Goal: Task Accomplishment & Management: Complete application form

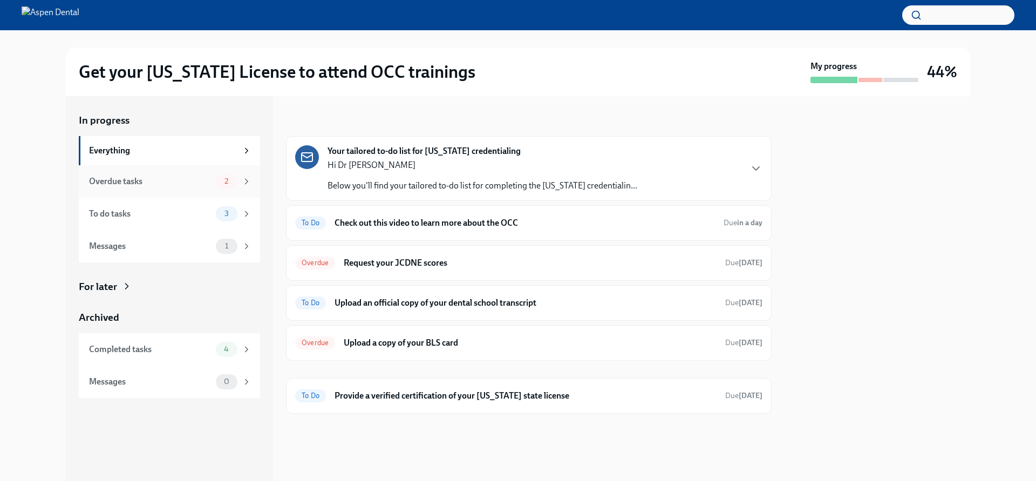
click at [128, 175] on div "Overdue tasks" at bounding box center [150, 181] width 122 height 12
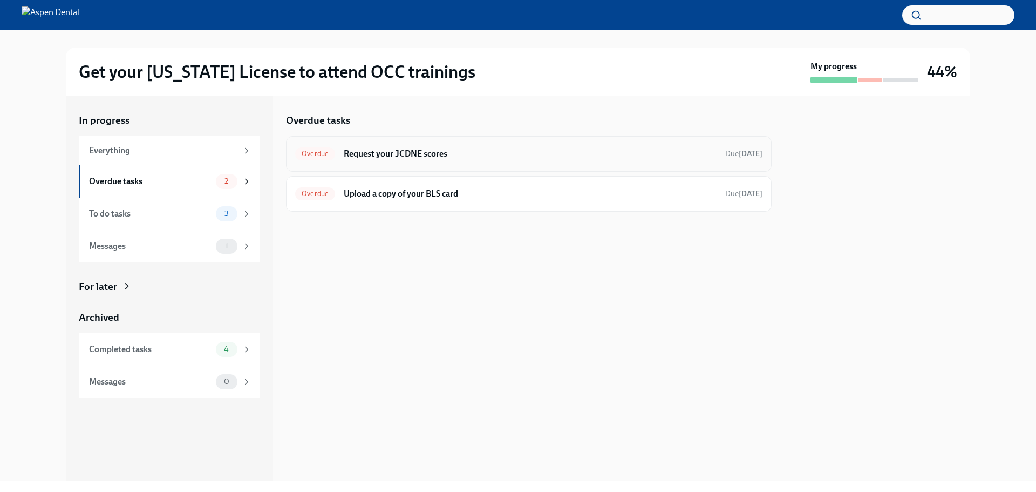
click at [490, 161] on div "Overdue Request your JCDNE scores Due 3 days ago" at bounding box center [528, 153] width 467 height 17
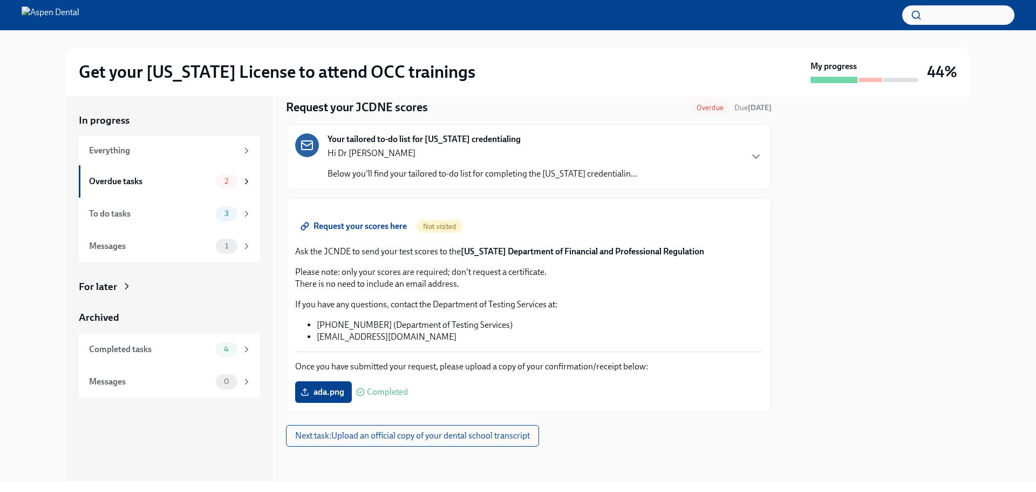
scroll to position [161, 0]
click at [162, 186] on div "Overdue tasks" at bounding box center [150, 181] width 122 height 12
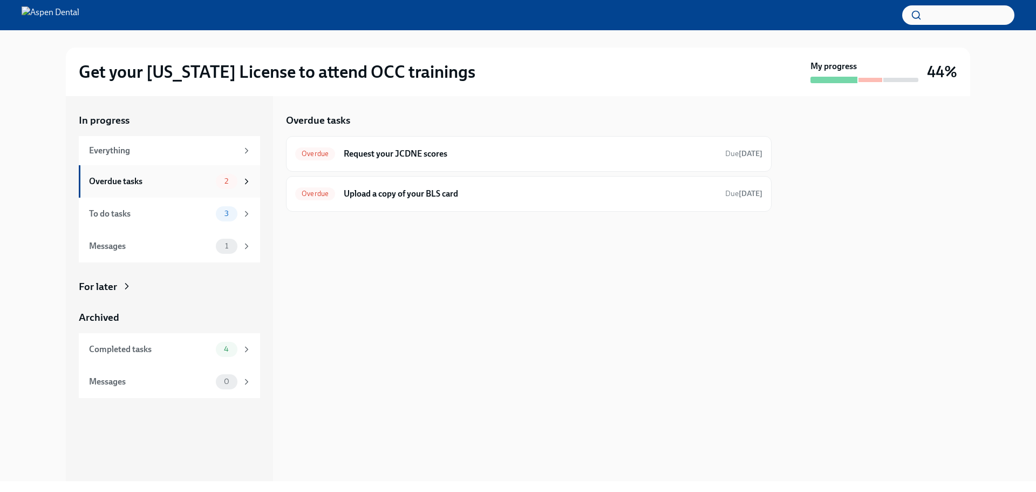
click at [162, 185] on div "Overdue tasks" at bounding box center [150, 181] width 122 height 12
click at [478, 205] on div "Overdue Upload a copy of your BLS card Due 3 days ago" at bounding box center [529, 194] width 486 height 36
click at [339, 198] on div "Overdue Upload a copy of your BLS card Due 3 days ago" at bounding box center [528, 193] width 467 height 17
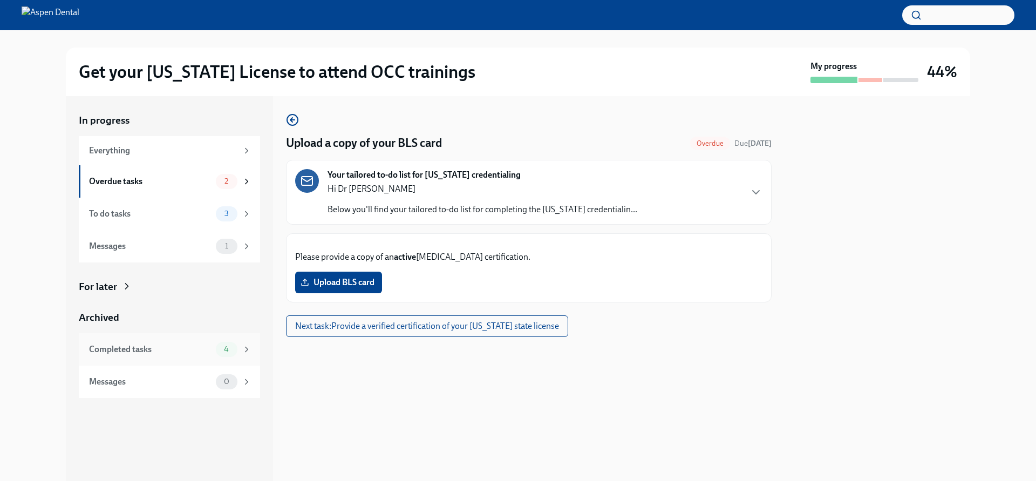
click at [186, 355] on div "Completed tasks 4" at bounding box center [170, 349] width 162 height 15
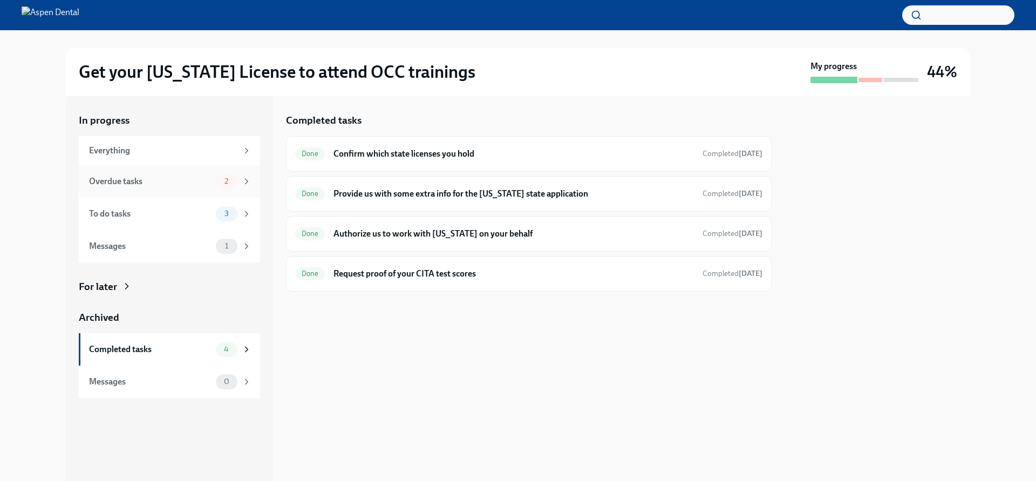
click at [173, 181] on div "Overdue tasks" at bounding box center [150, 181] width 122 height 12
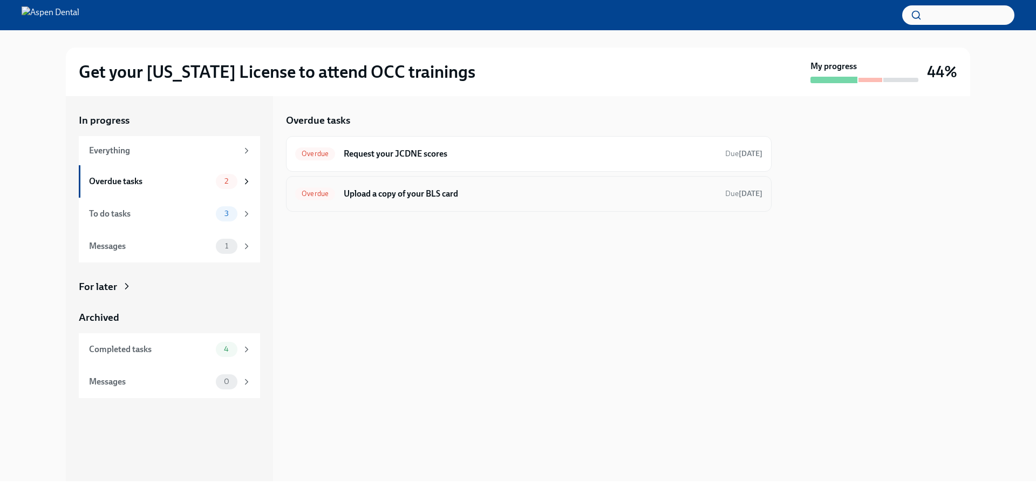
click at [398, 188] on h6 "Upload a copy of your BLS card" at bounding box center [530, 194] width 373 height 12
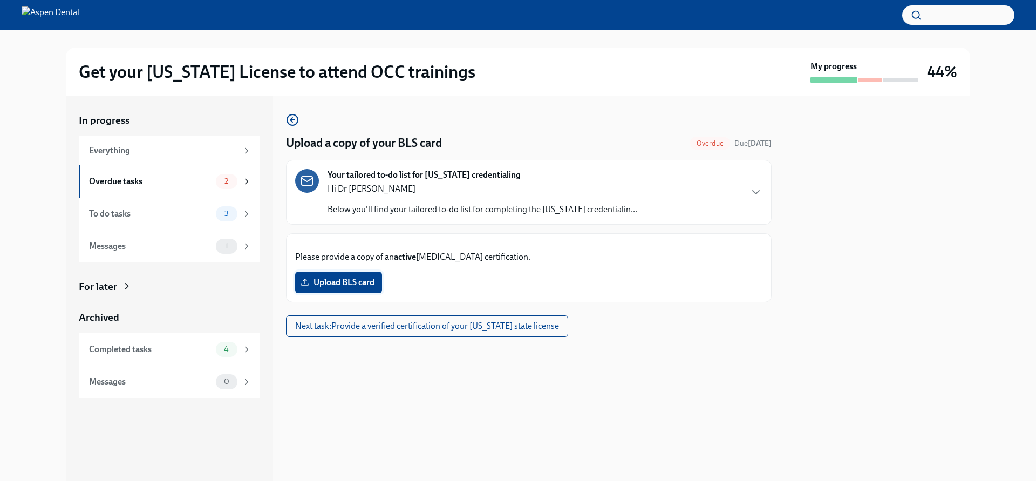
click at [343, 293] on label "Upload BLS card" at bounding box center [338, 282] width 87 height 22
click at [0, 0] on input "Upload BLS card" at bounding box center [0, 0] width 0 height 0
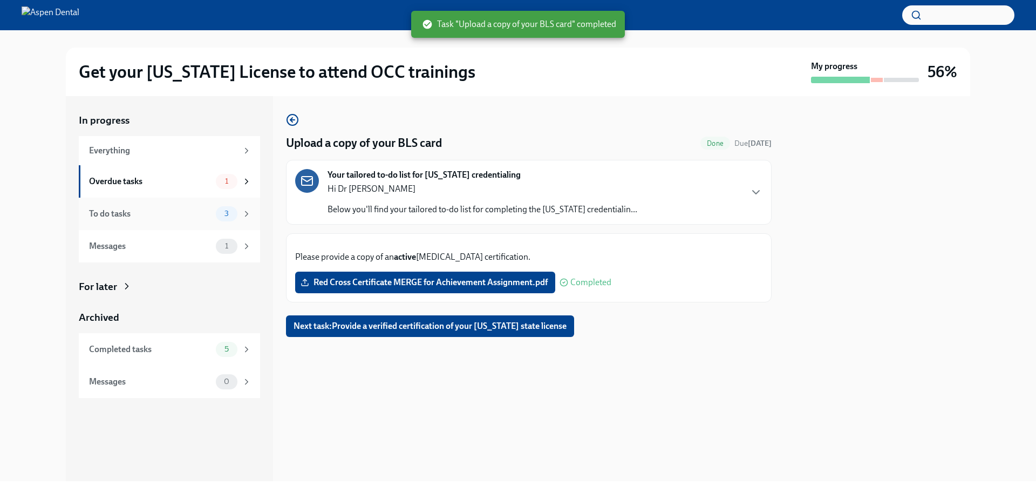
click at [176, 203] on div "To do tasks 3" at bounding box center [169, 213] width 181 height 32
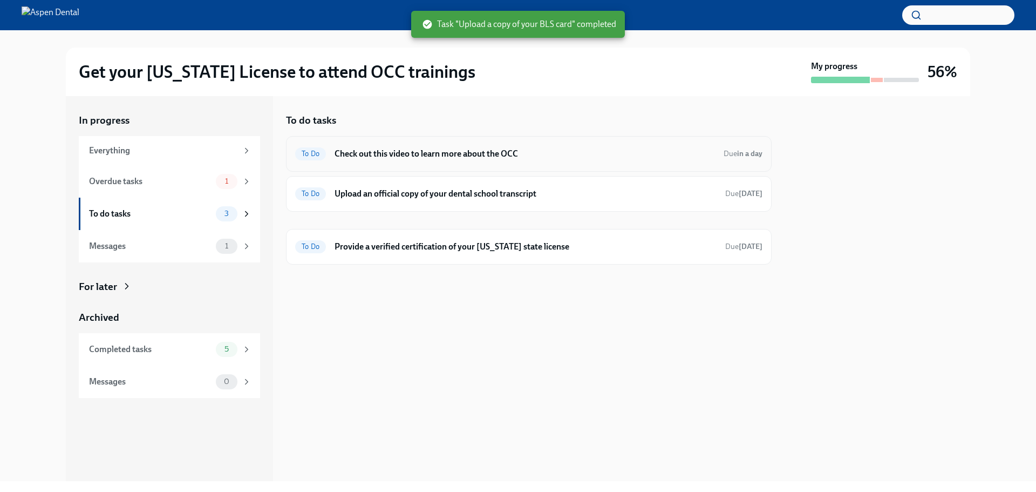
click at [417, 159] on h6 "Check out this video to learn more about the OCC" at bounding box center [525, 154] width 380 height 12
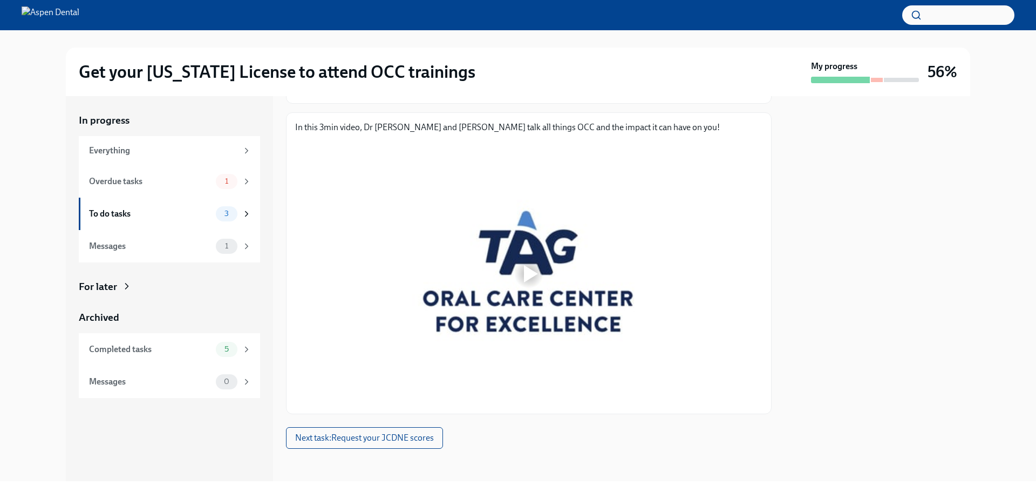
scroll to position [123, 0]
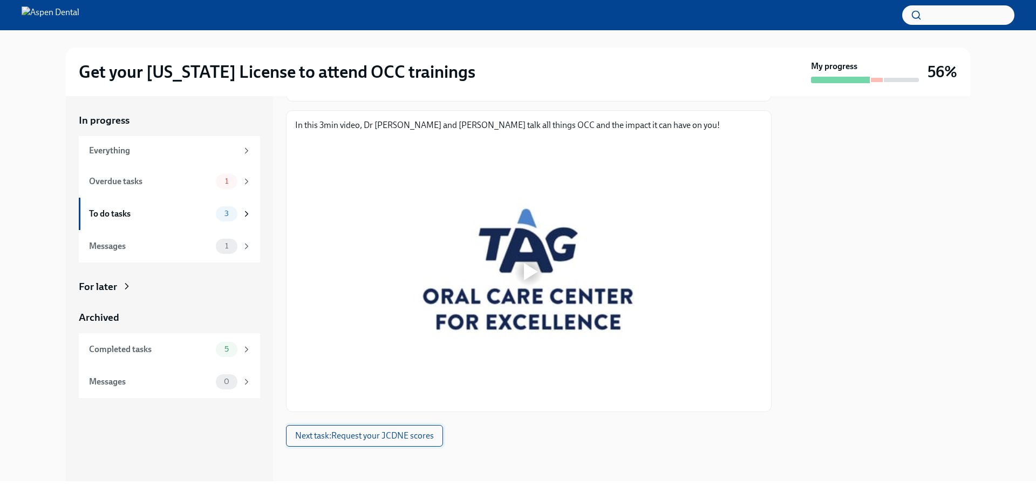
click at [394, 444] on button "Next task : Request your JCDNE scores" at bounding box center [364, 436] width 157 height 22
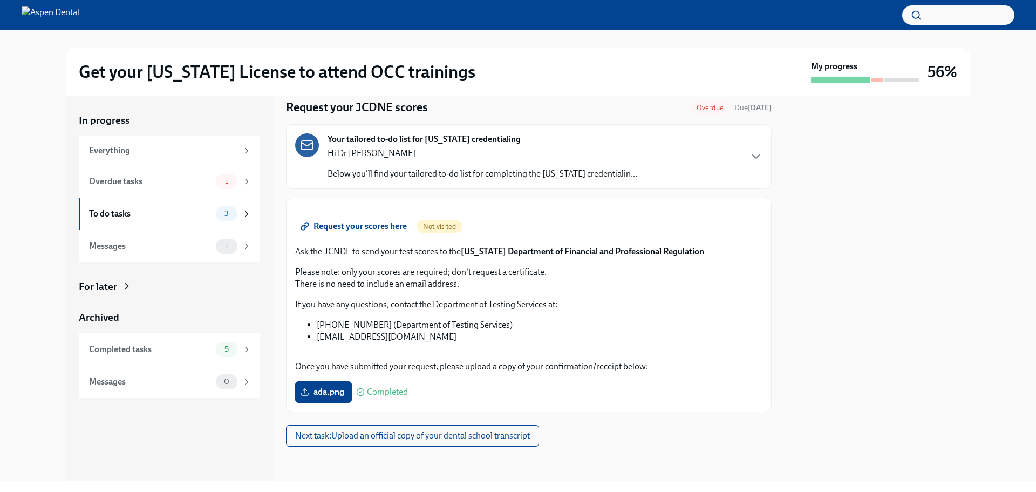
scroll to position [161, 0]
click at [366, 438] on span "Next task : Upload an official copy of your dental school transcript" at bounding box center [412, 435] width 235 height 11
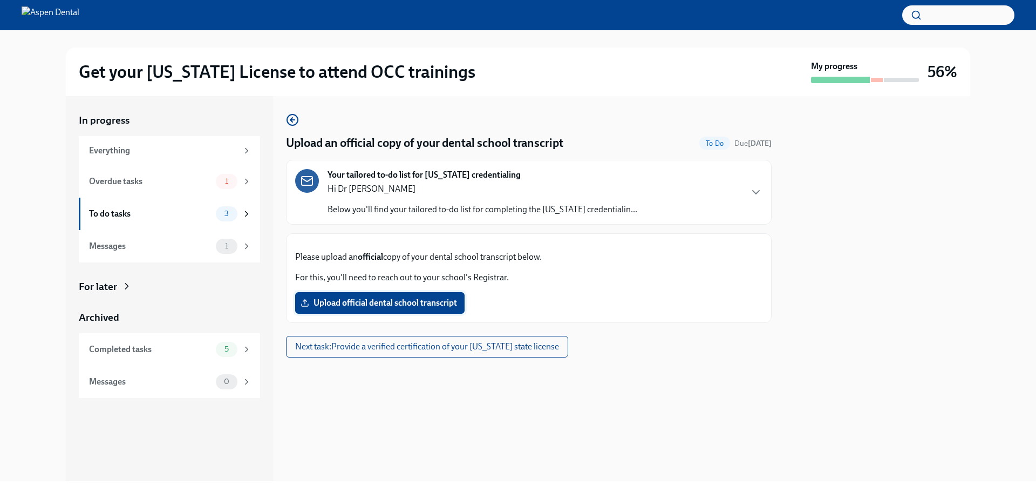
click at [365, 308] on span "Upload official dental school transcript" at bounding box center [380, 302] width 154 height 11
click at [0, 0] on input "Upload official dental school transcript" at bounding box center [0, 0] width 0 height 0
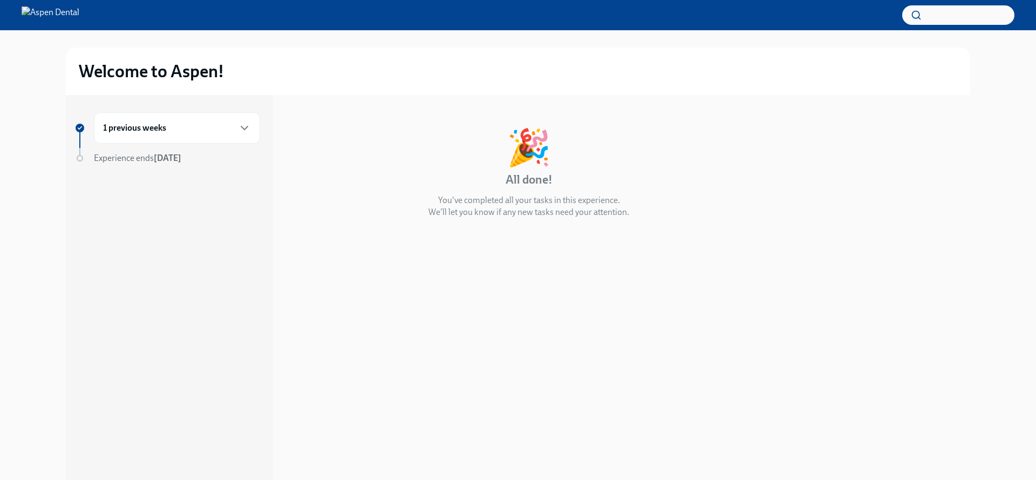
click at [213, 124] on div "1 previous weeks" at bounding box center [177, 127] width 148 height 13
click at [226, 172] on div "Week -52 1 message" at bounding box center [177, 174] width 148 height 27
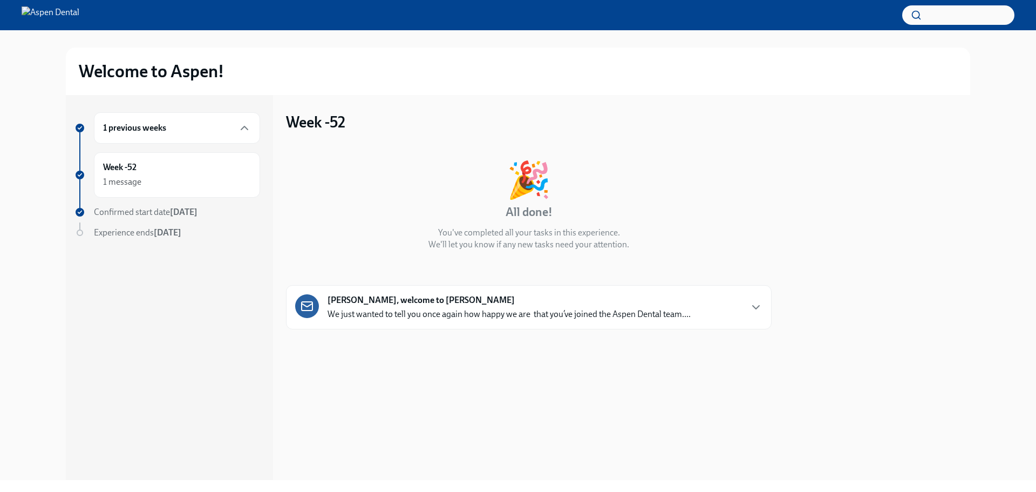
click at [219, 224] on div "1 previous weeks Week -52 1 message Confirmed start date [DATE] Experience ends…" at bounding box center [167, 196] width 186 height 169
click at [141, 210] on span "Confirmed start date [DATE]" at bounding box center [146, 212] width 104 height 10
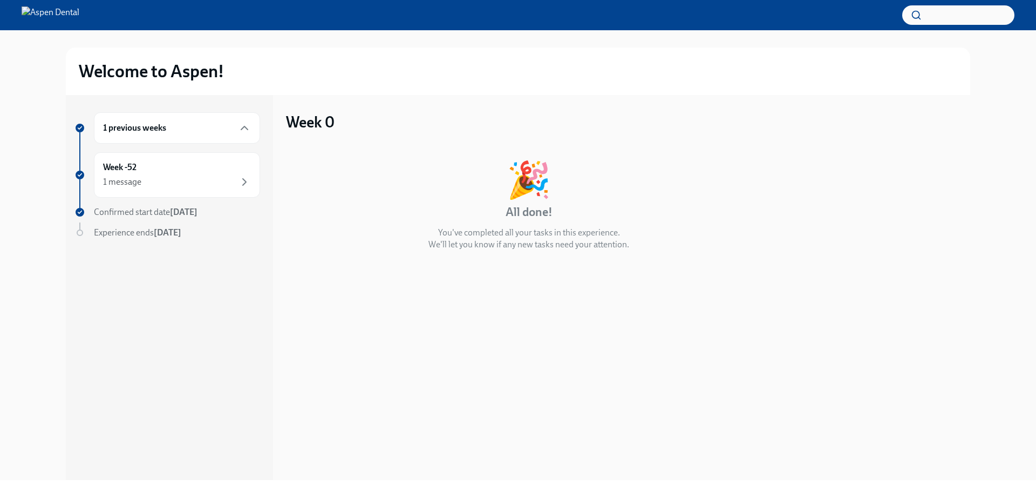
click at [136, 238] on div "Experience ends [DATE]" at bounding box center [177, 233] width 166 height 12
click at [155, 232] on span "Experience ends [DATE]" at bounding box center [137, 232] width 87 height 10
click at [179, 235] on strong "[DATE]" at bounding box center [168, 232] width 28 height 10
click at [79, 13] on img at bounding box center [51, 14] width 58 height 17
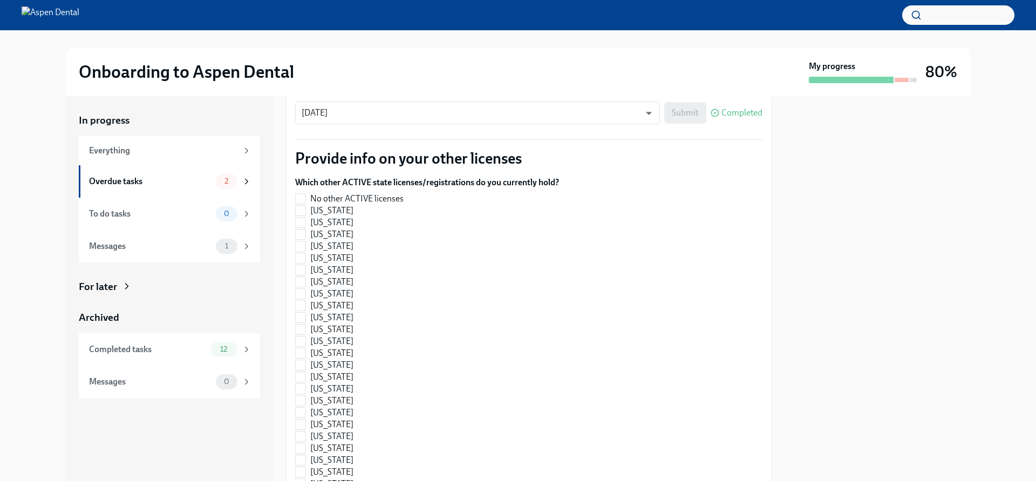
scroll to position [270, 0]
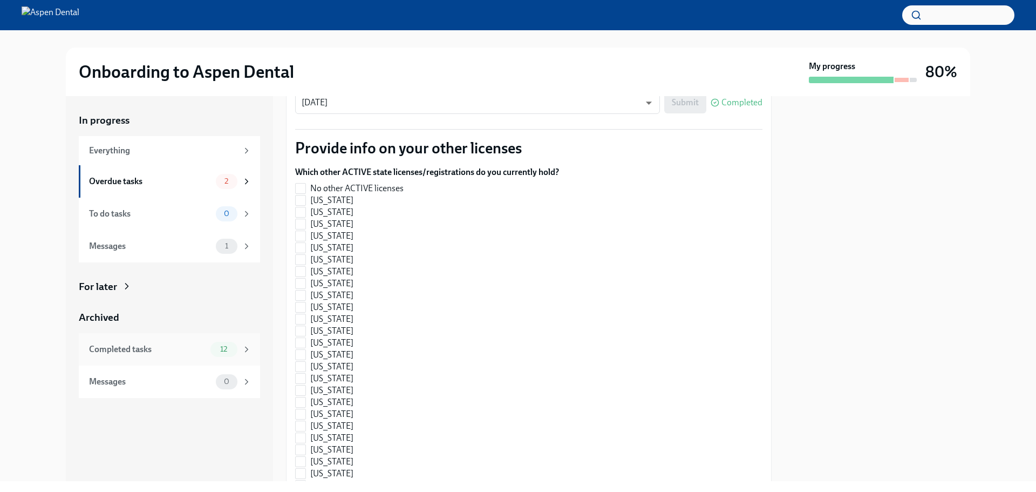
click at [173, 349] on div "Completed tasks" at bounding box center [147, 349] width 117 height 12
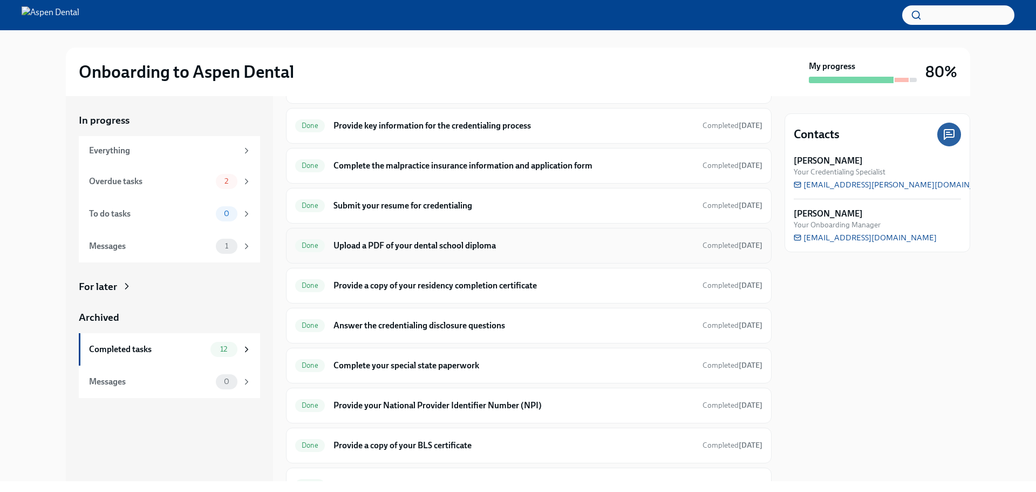
scroll to position [162, 0]
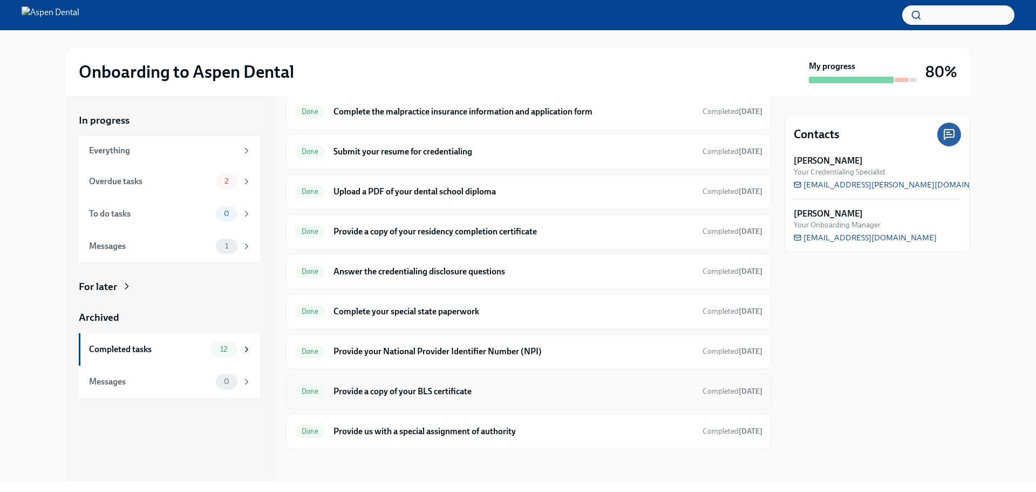
click at [405, 385] on h6 "Provide a copy of your BLS certificate" at bounding box center [513, 391] width 360 height 12
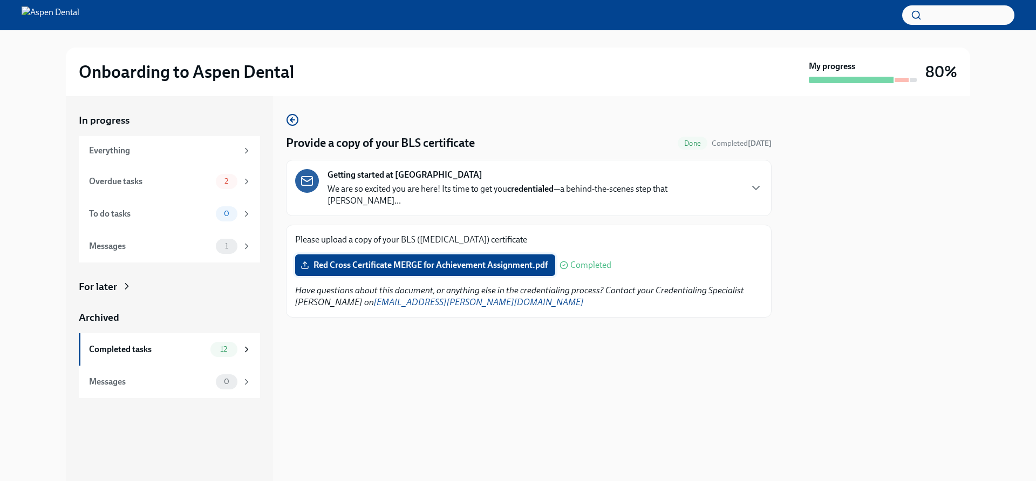
click at [511, 260] on span "Red Cross Certificate MERGE for Achievement Assignment.pdf" at bounding box center [425, 265] width 245 height 11
click at [0, 0] on input "Red Cross Certificate MERGE for Achievement Assignment.pdf" at bounding box center [0, 0] width 0 height 0
click at [426, 260] on span "Red Cross Certificate MERGE for Achievement Assignment.pdf" at bounding box center [425, 265] width 245 height 11
click at [0, 0] on input "Red Cross Certificate MERGE for Achievement Assignment.pdf" at bounding box center [0, 0] width 0 height 0
click at [485, 289] on p "Have questions about this document, or anything else in the credentialing proce…" at bounding box center [528, 296] width 467 height 24
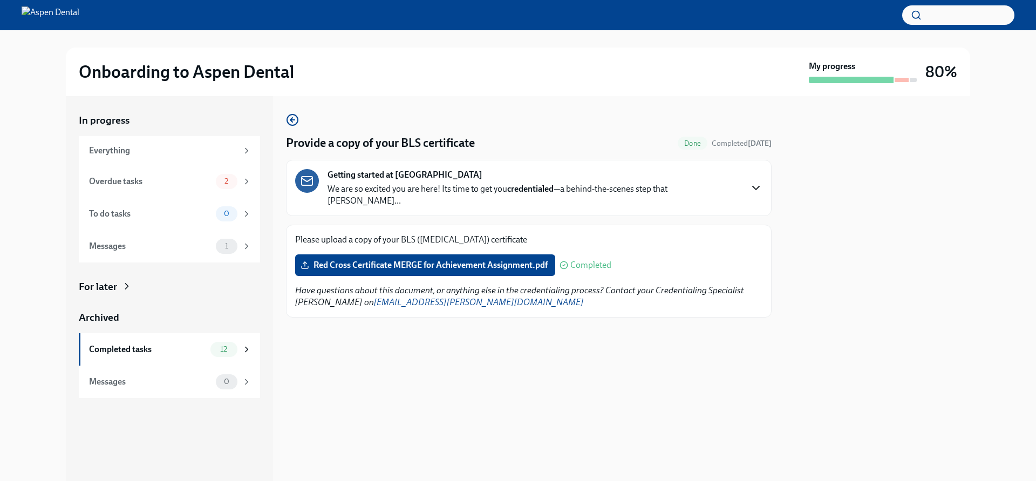
click at [756, 182] on icon "button" at bounding box center [756, 187] width 13 height 13
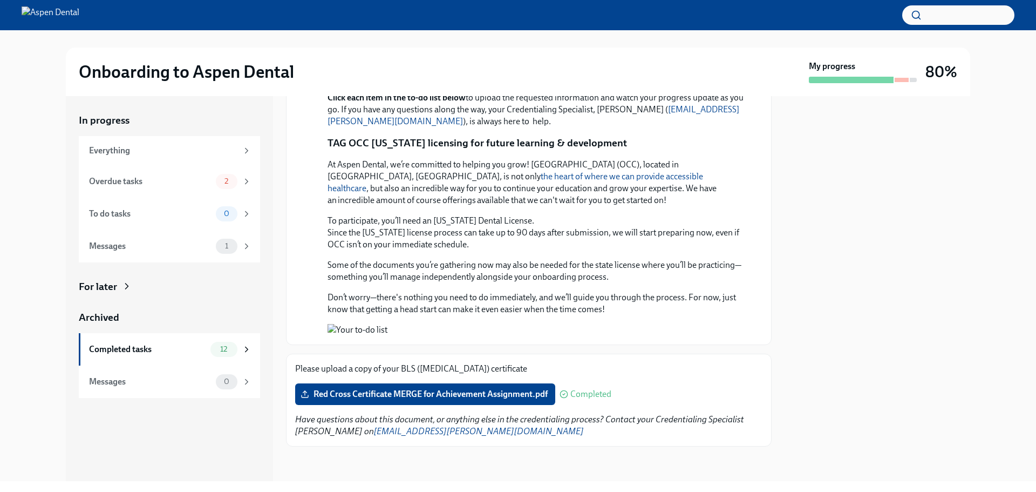
scroll to position [928, 0]
